Goal: Information Seeking & Learning: Learn about a topic

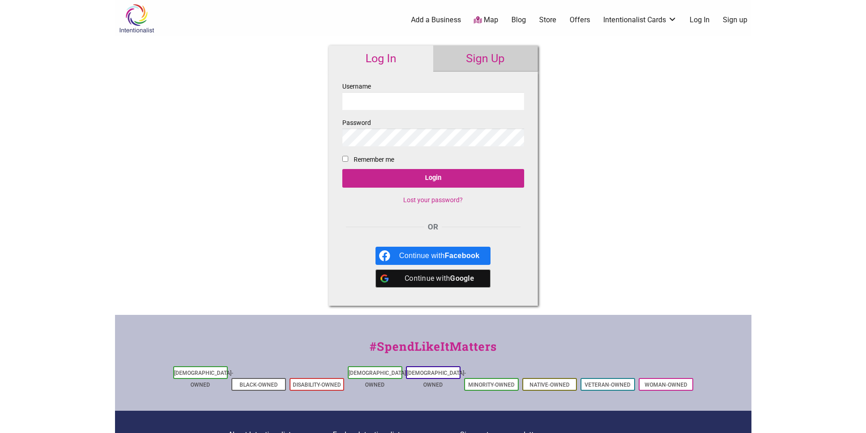
click at [392, 100] on input "Username" at bounding box center [433, 101] width 182 height 18
click at [415, 279] on div "Continue with Google" at bounding box center [439, 278] width 80 height 18
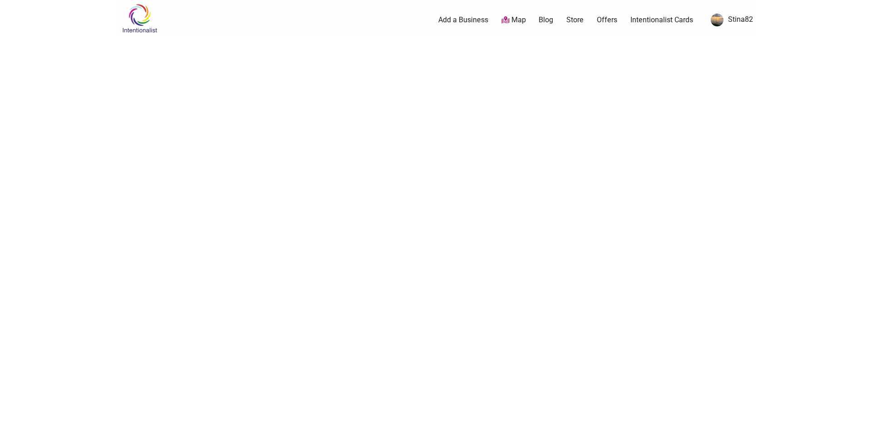
click at [732, 15] on link "Stina82" at bounding box center [730, 20] width 47 height 16
click at [648, 18] on link "Intentionalist Cards" at bounding box center [662, 20] width 63 height 10
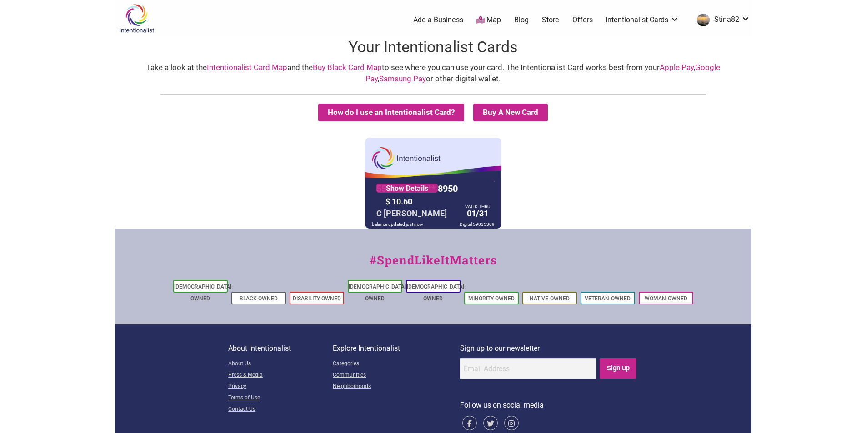
click at [335, 65] on link "Buy Black Card Map" at bounding box center [347, 67] width 69 height 9
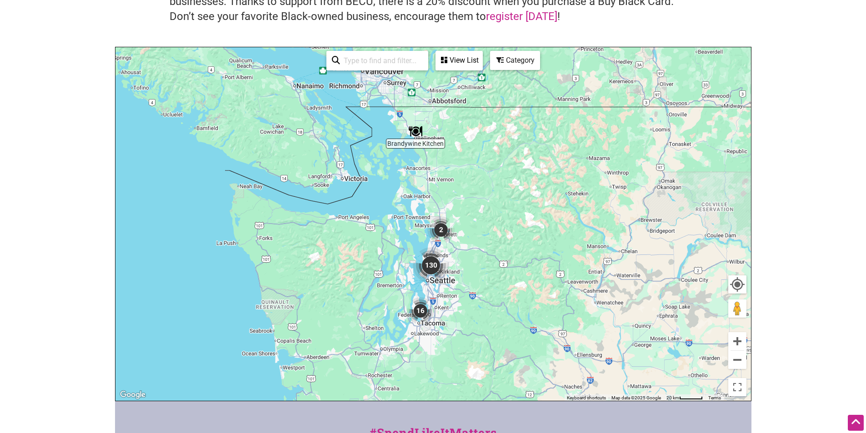
scroll to position [182, 0]
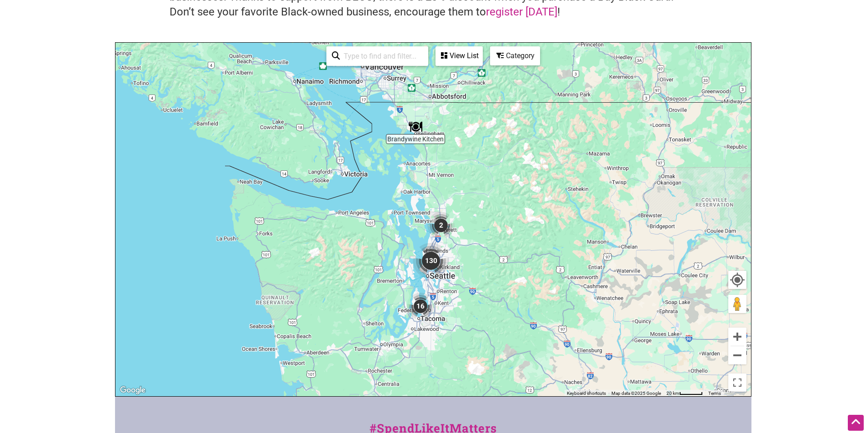
click at [431, 258] on img "130" at bounding box center [431, 261] width 36 height 36
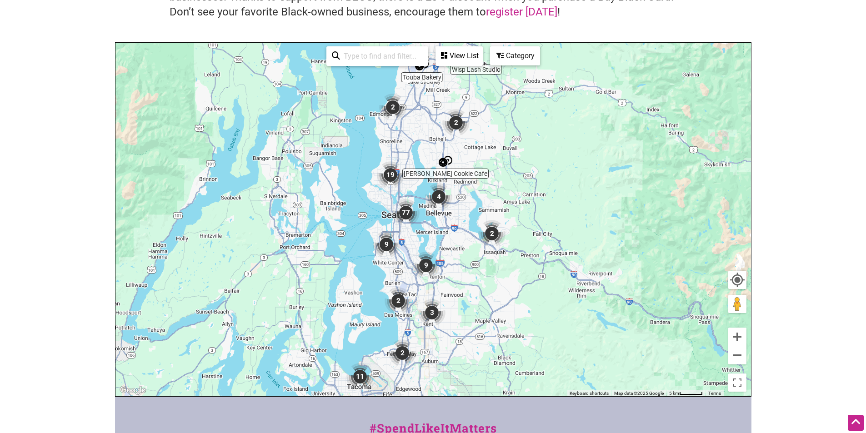
click at [406, 210] on img "77" at bounding box center [405, 212] width 27 height 27
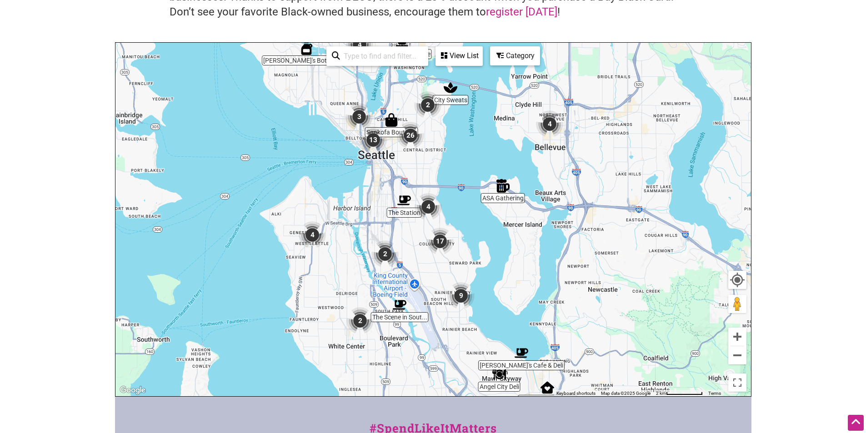
click at [410, 136] on img "26" at bounding box center [410, 135] width 27 height 27
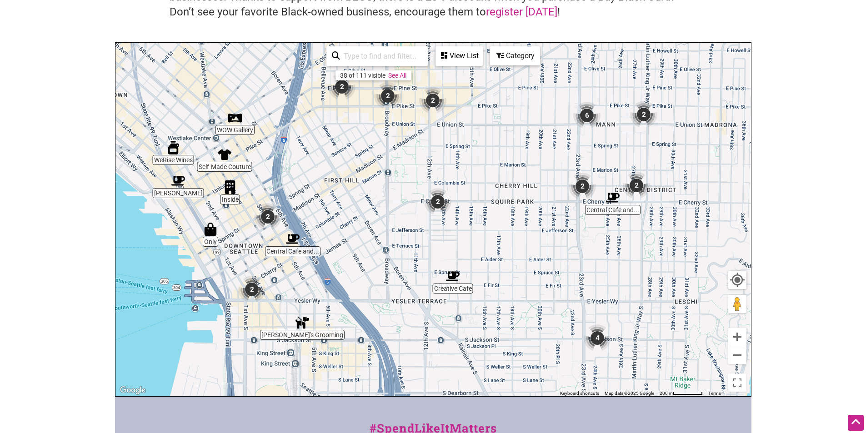
drag, startPoint x: 180, startPoint y: 266, endPoint x: 237, endPoint y: 268, distance: 56.4
click at [237, 268] on div "To navigate, press the arrow keys." at bounding box center [432, 220] width 635 height 354
click at [267, 218] on img "2" at bounding box center [267, 216] width 27 height 27
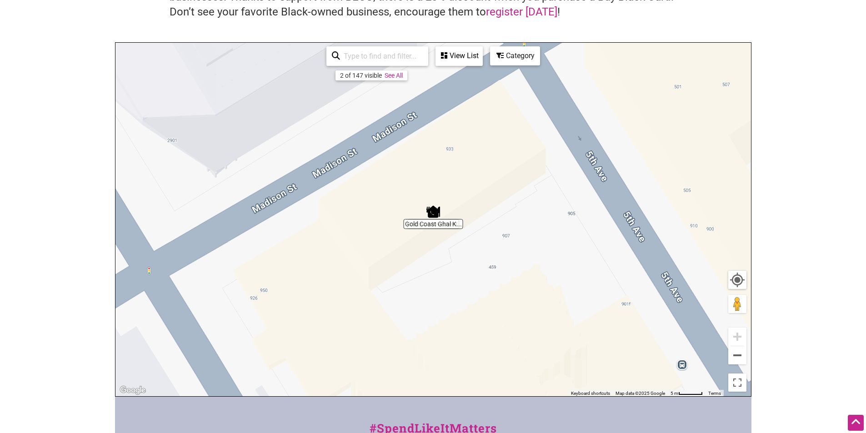
click at [437, 225] on div "To navigate, press the arrow keys." at bounding box center [432, 220] width 635 height 354
click at [736, 42] on div "← Move left → Move right ↑ Move up ↓ Move down + Zoom in - Zoom out Home Jump l…" at bounding box center [433, 219] width 636 height 354
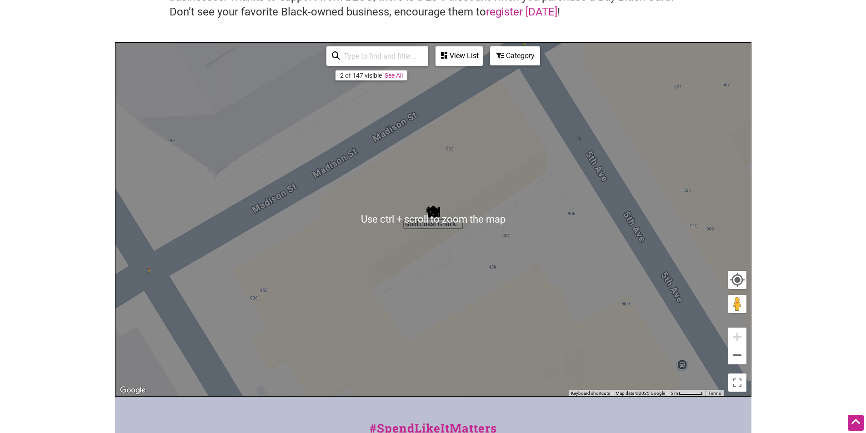
scroll to position [0, 0]
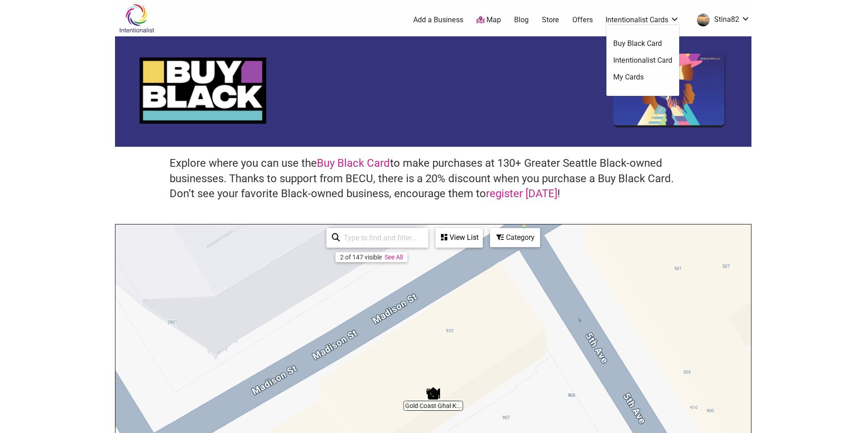
click at [627, 20] on link "Intentionalist Cards" at bounding box center [642, 20] width 74 height 10
click at [622, 64] on link "Intentionalist Card" at bounding box center [642, 60] width 59 height 10
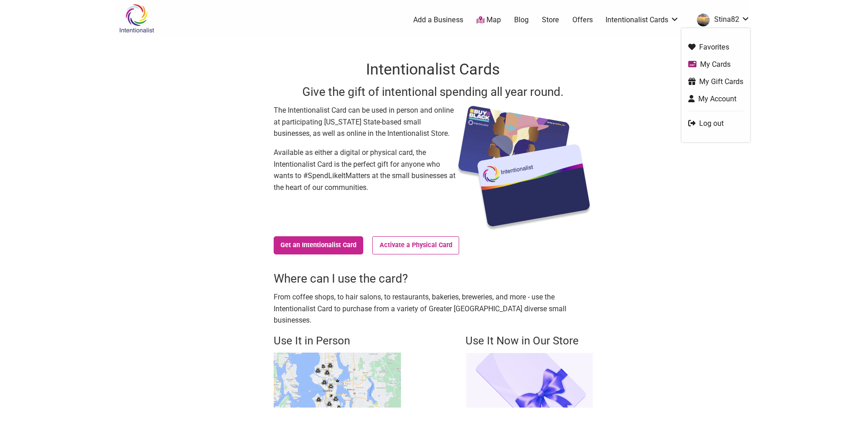
click at [492, 20] on link "Map" at bounding box center [488, 20] width 25 height 10
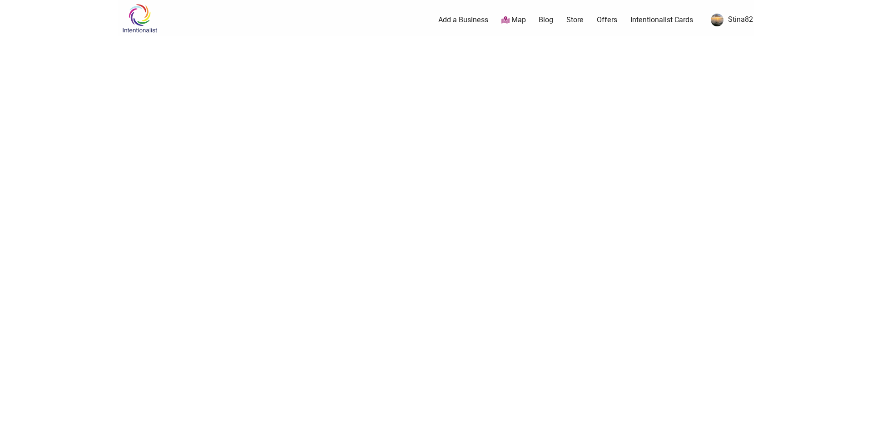
click at [676, 24] on link "Intentionalist Cards" at bounding box center [662, 20] width 63 height 10
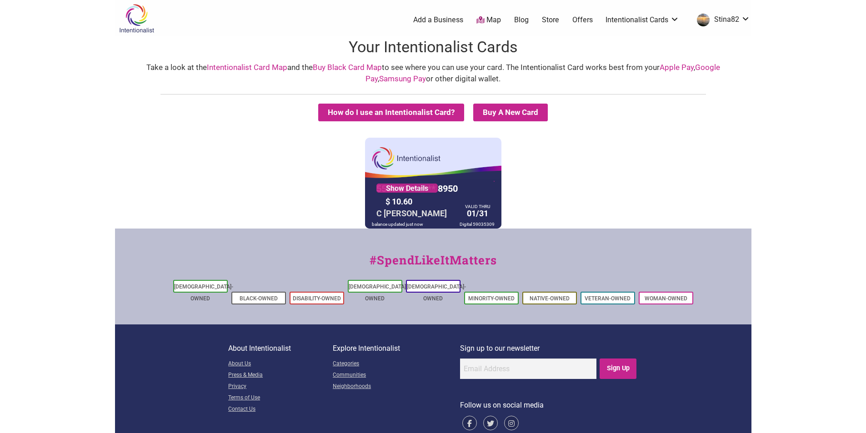
click at [231, 66] on link "Intentionalist Card Map" at bounding box center [247, 67] width 80 height 9
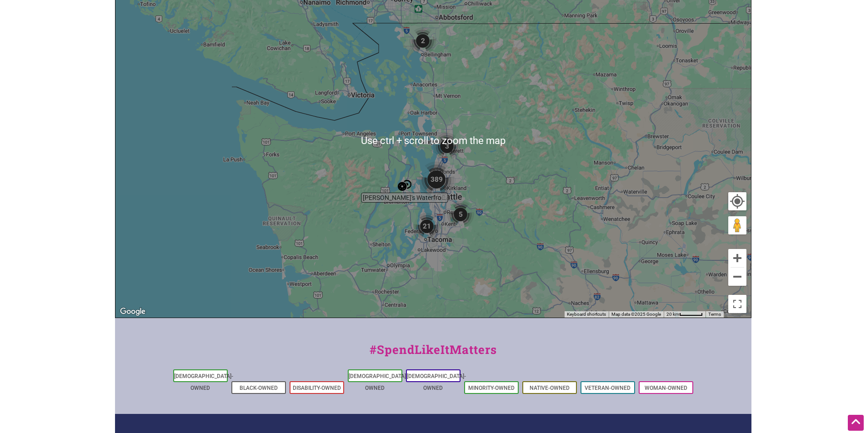
scroll to position [91, 0]
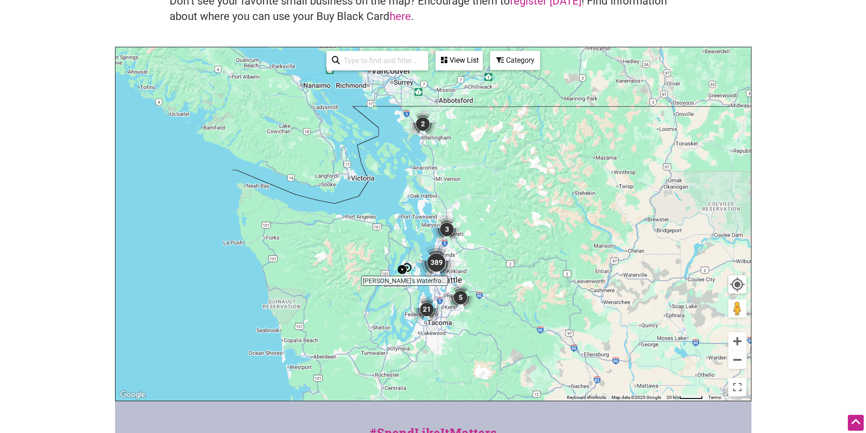
click at [459, 62] on div "View List" at bounding box center [458, 60] width 45 height 17
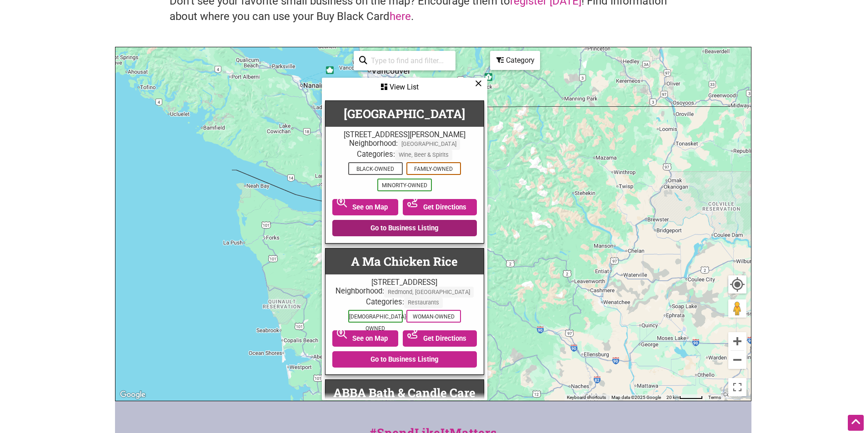
click at [377, 231] on link "Go to Business Listing" at bounding box center [404, 228] width 144 height 16
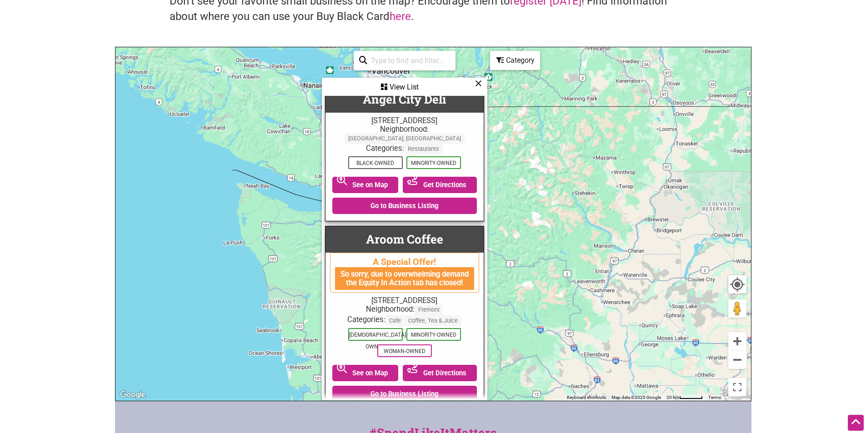
scroll to position [2181, 0]
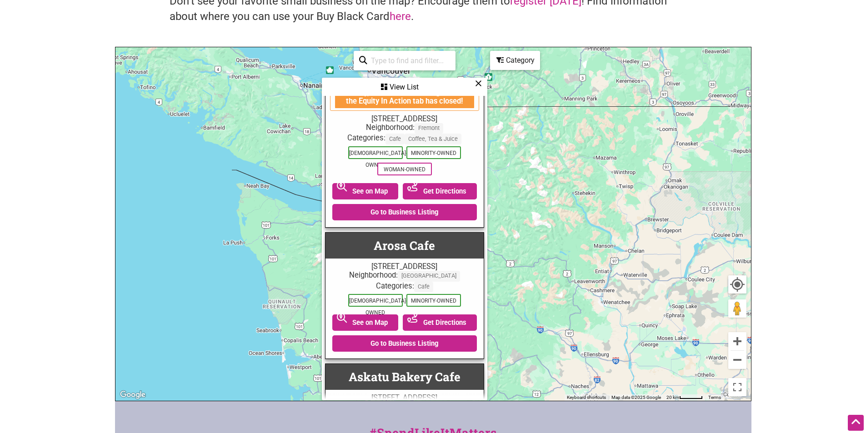
click at [476, 83] on icon at bounding box center [478, 83] width 7 height 0
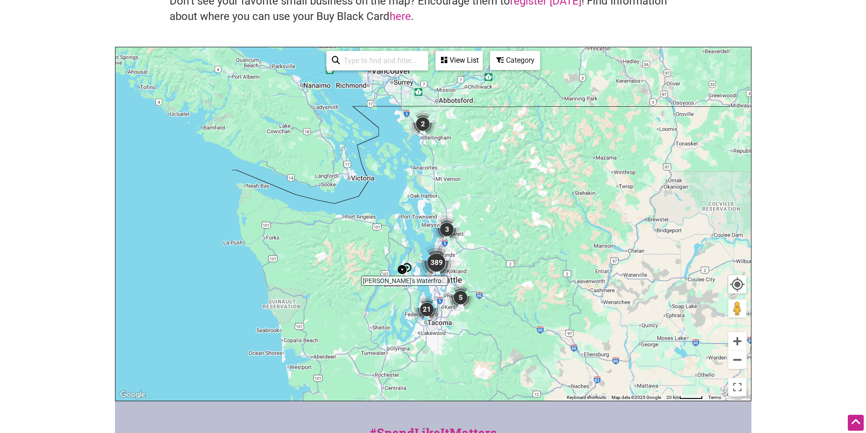
click at [439, 259] on img "389" at bounding box center [436, 262] width 36 height 36
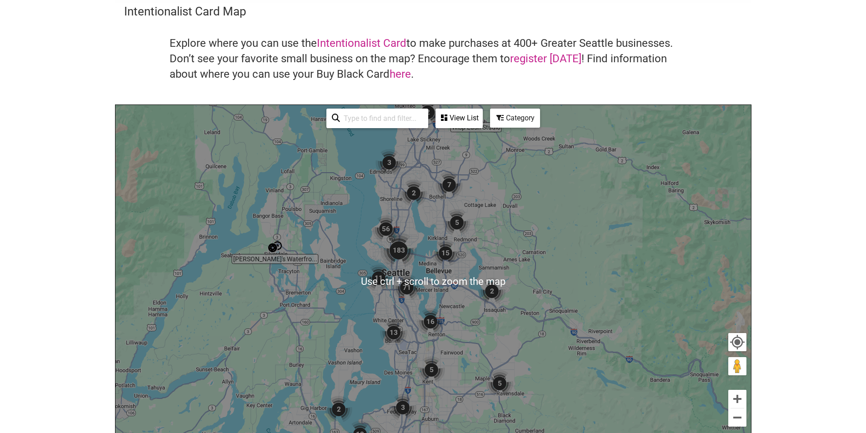
scroll to position [45, 0]
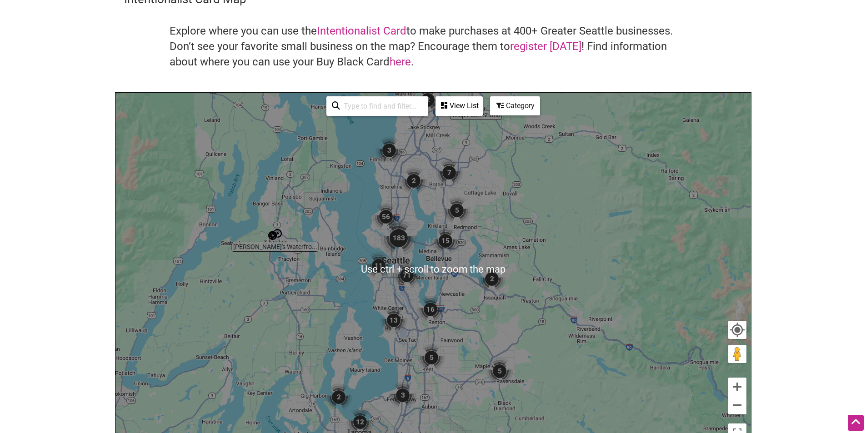
click at [394, 241] on img "183" at bounding box center [398, 238] width 36 height 36
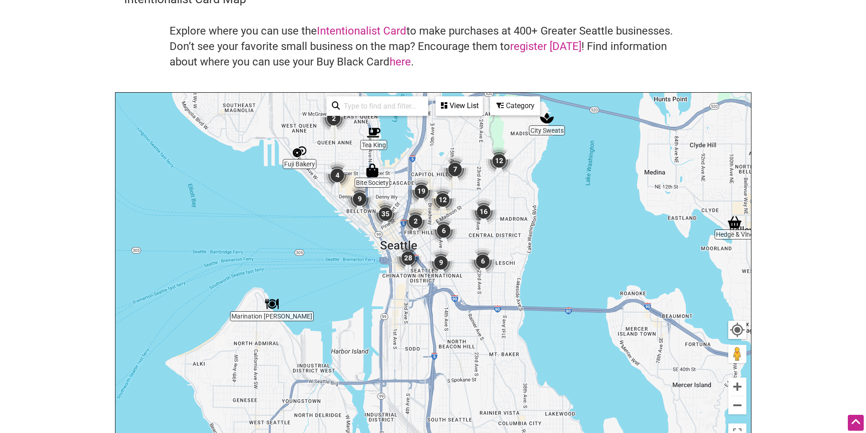
drag, startPoint x: 525, startPoint y: 388, endPoint x: 515, endPoint y: 254, distance: 134.4
click at [515, 254] on div "To navigate, press the arrow keys." at bounding box center [432, 270] width 635 height 354
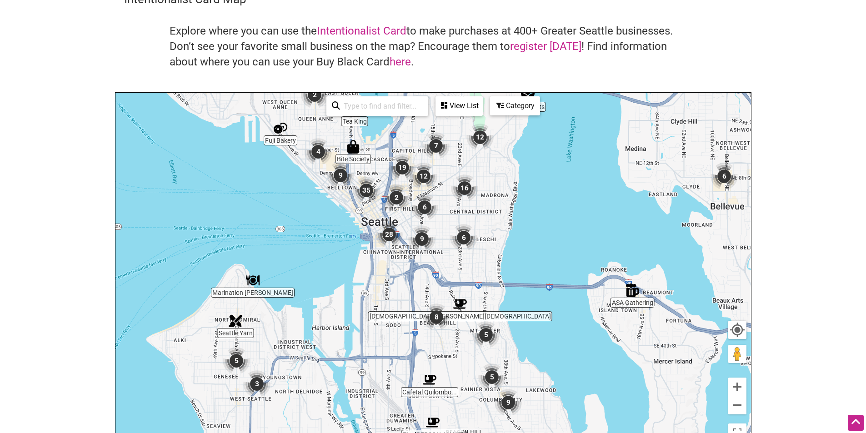
drag, startPoint x: 469, startPoint y: 316, endPoint x: 456, endPoint y: 280, distance: 38.2
click at [450, 303] on div "To navigate, press the arrow keys." at bounding box center [432, 270] width 635 height 354
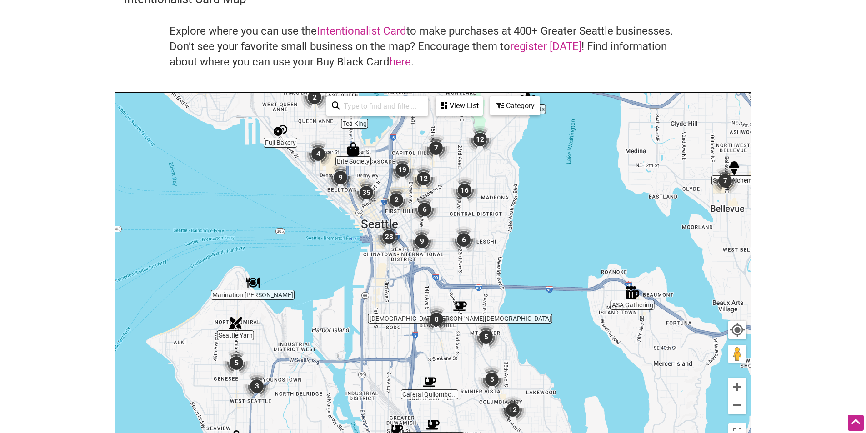
click at [463, 200] on img "16" at bounding box center [464, 190] width 27 height 27
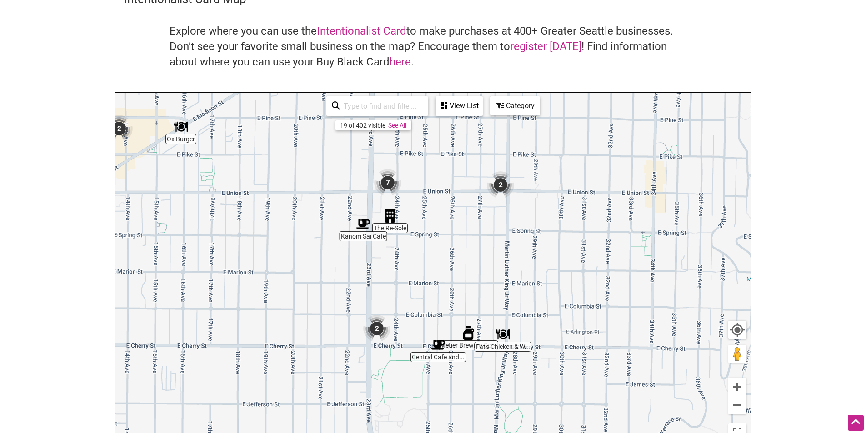
click at [500, 336] on img "Fat's Chicken & Waffles" at bounding box center [503, 335] width 14 height 14
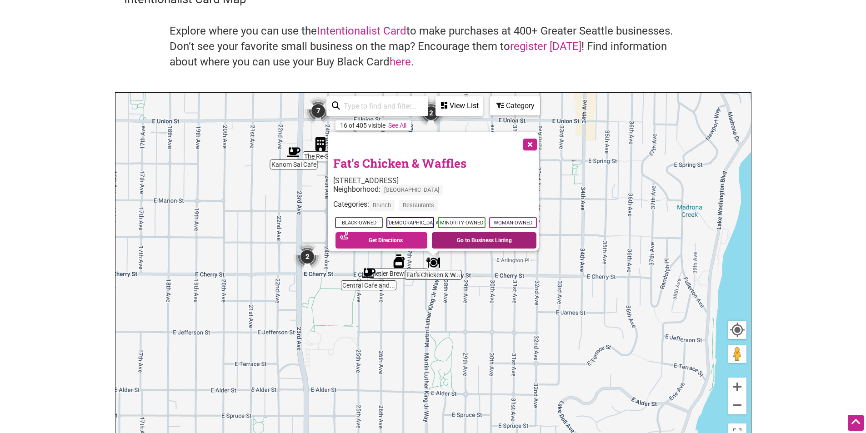
click at [461, 234] on link "Go to Business Listing" at bounding box center [484, 240] width 105 height 16
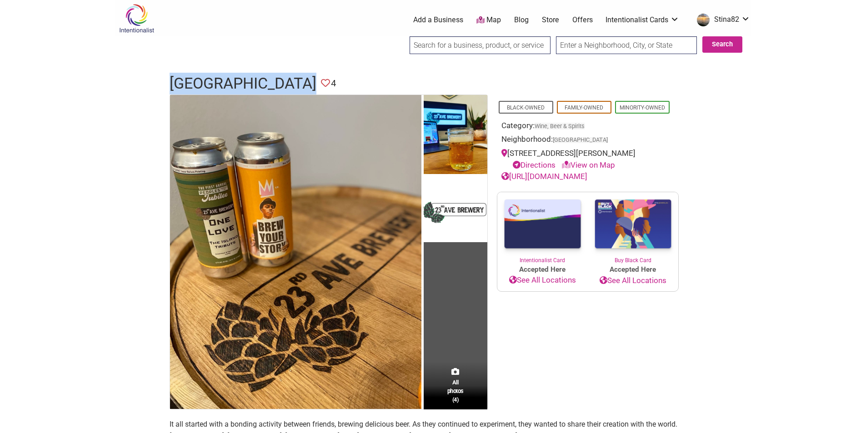
drag, startPoint x: 197, startPoint y: 80, endPoint x: 316, endPoint y: 80, distance: 118.6
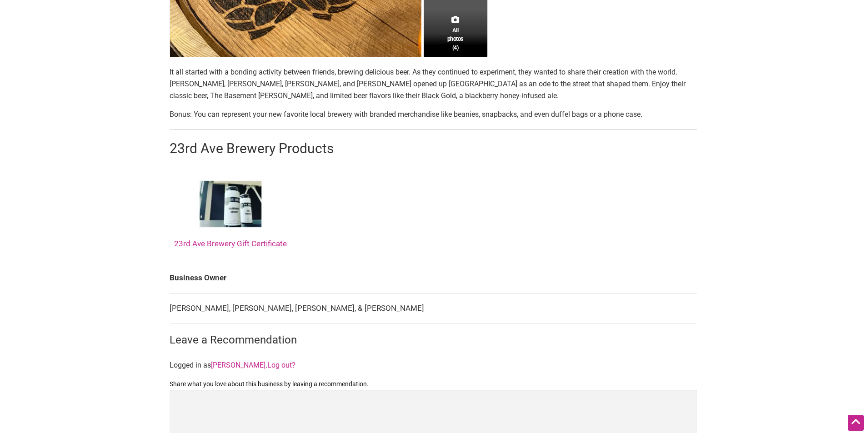
scroll to position [454, 0]
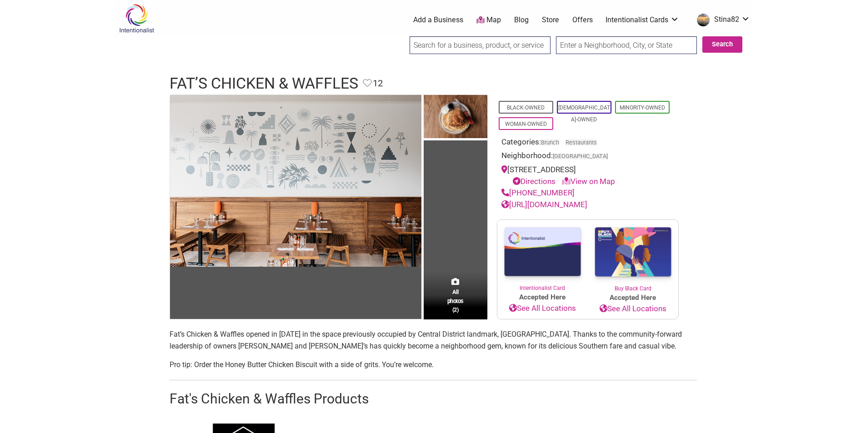
click at [557, 204] on link "http://fatschickenandwaffles.com/" at bounding box center [544, 204] width 86 height 9
